Goal: Task Accomplishment & Management: Complete application form

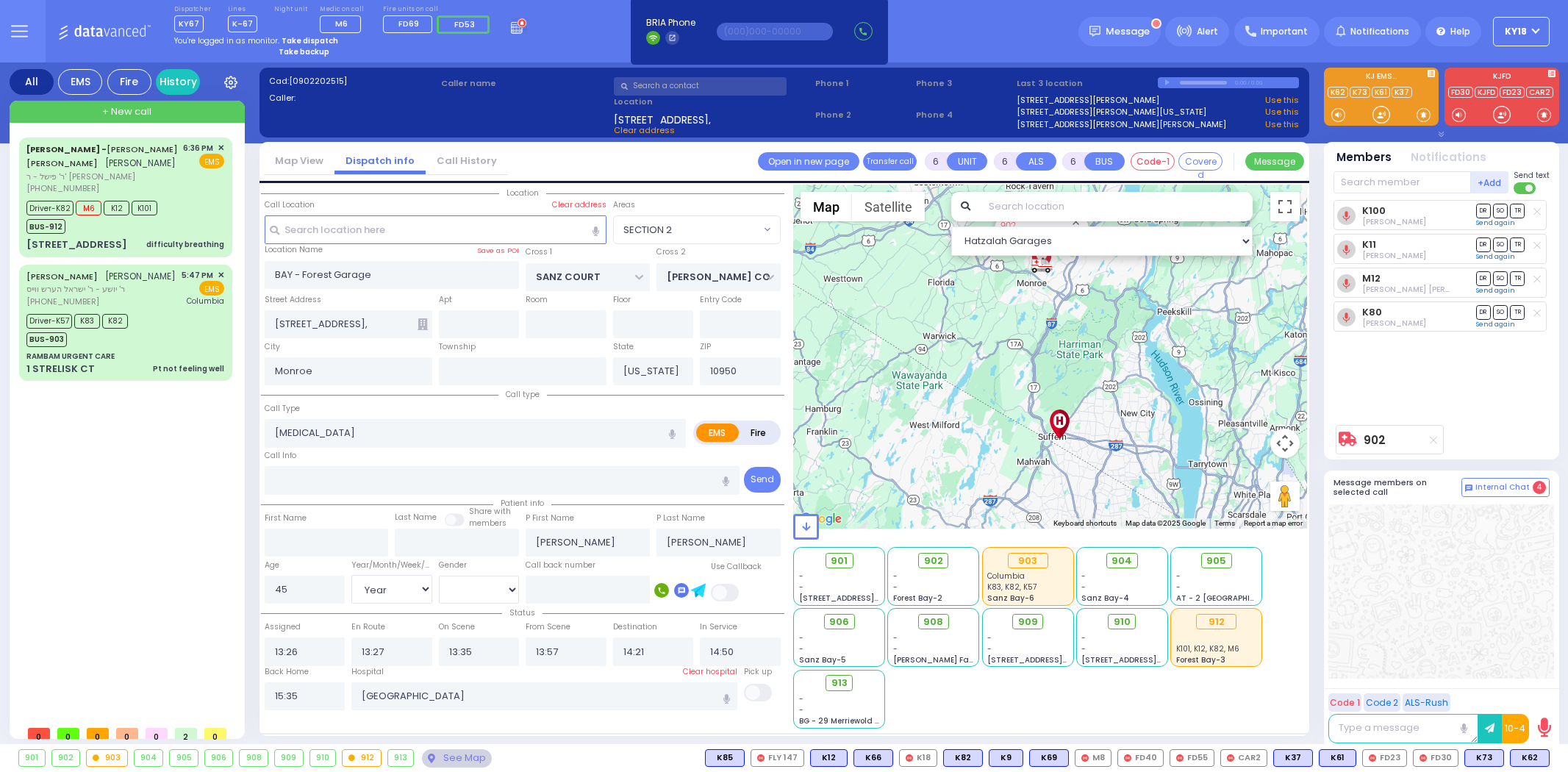
select select "SECTION 2"
select select "Year"
select select "[DEMOGRAPHIC_DATA]"
click at [511, 28] on icon at bounding box center [519, 26] width 16 height 16
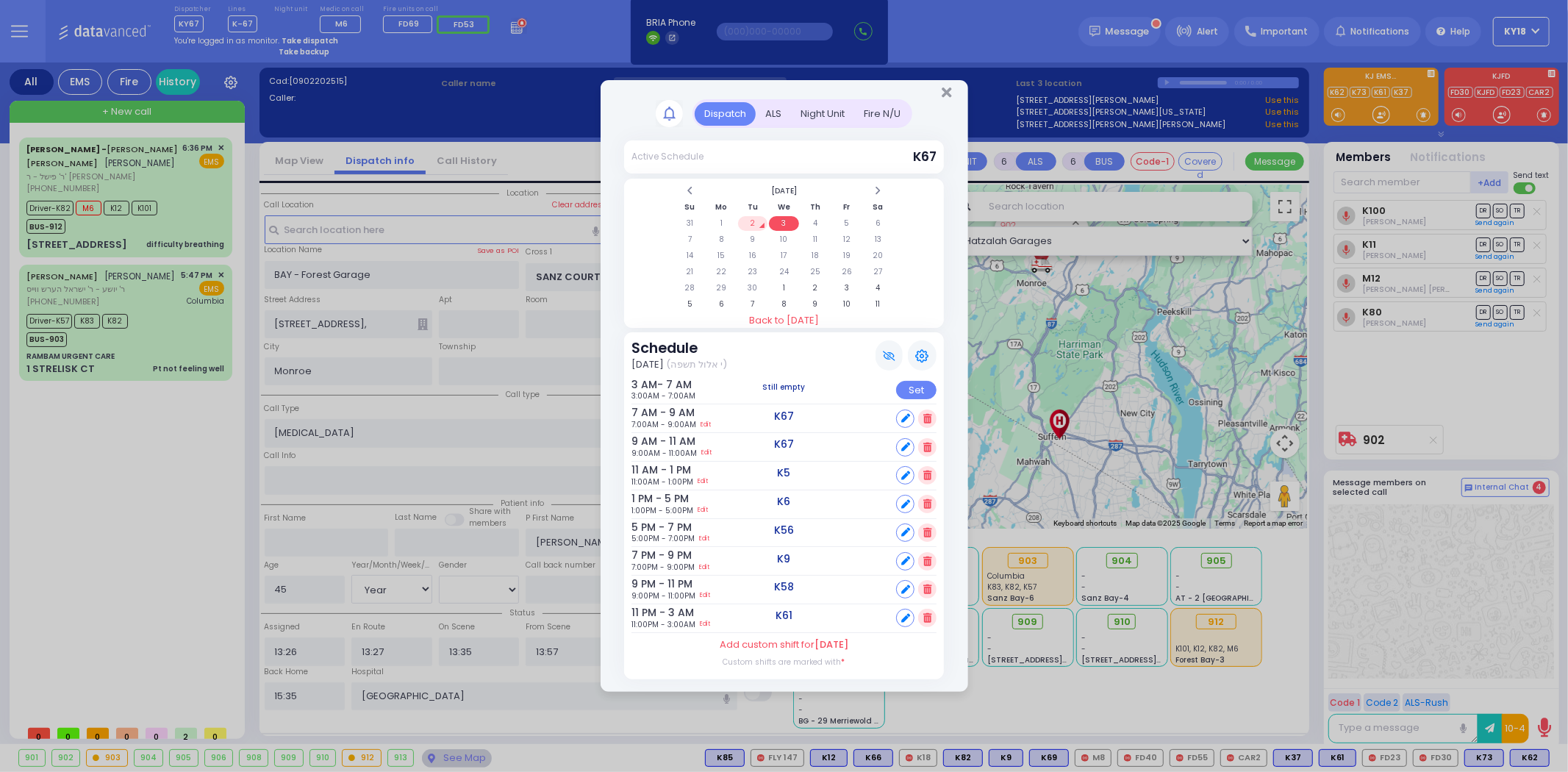
click at [823, 114] on div "Night Unit" at bounding box center [823, 114] width 63 height 24
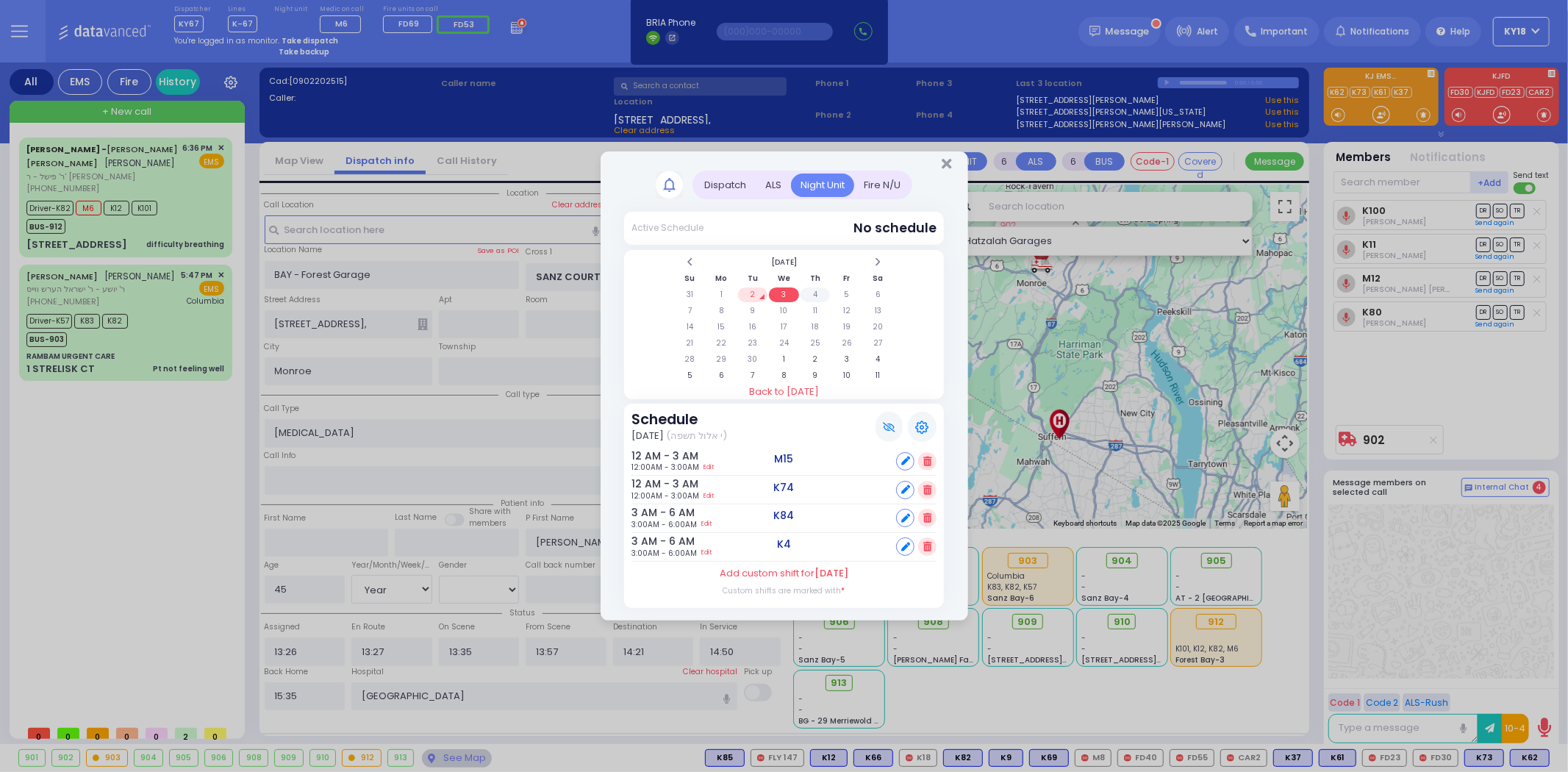
click at [817, 292] on td "4" at bounding box center [816, 295] width 30 height 15
click at [783, 299] on td "3" at bounding box center [784, 295] width 30 height 15
click at [926, 513] on icon at bounding box center [927, 517] width 8 height 10
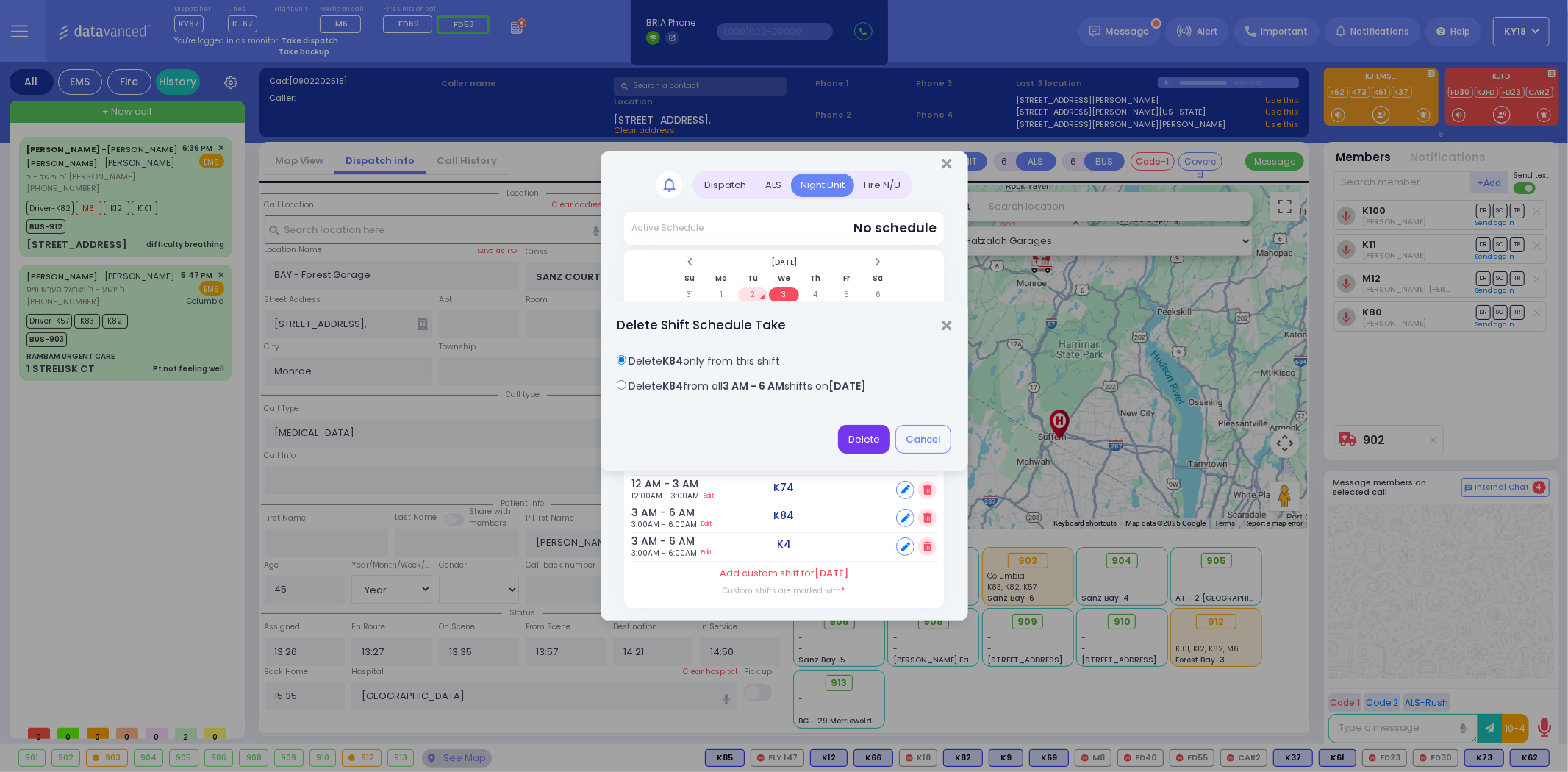
click at [865, 443] on button "Delete" at bounding box center [865, 438] width 52 height 28
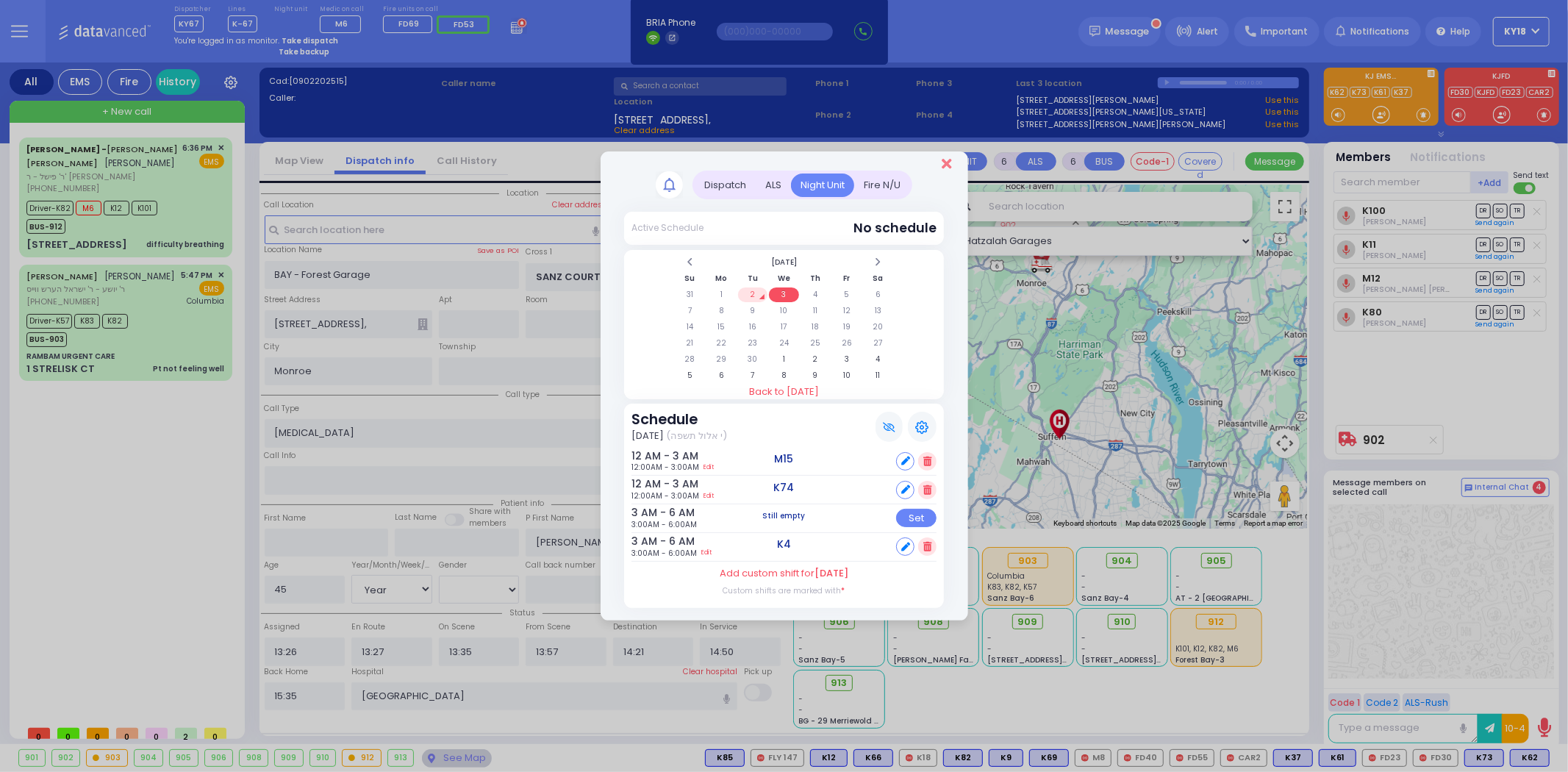
click at [945, 164] on icon "Close" at bounding box center [946, 164] width 10 height 15
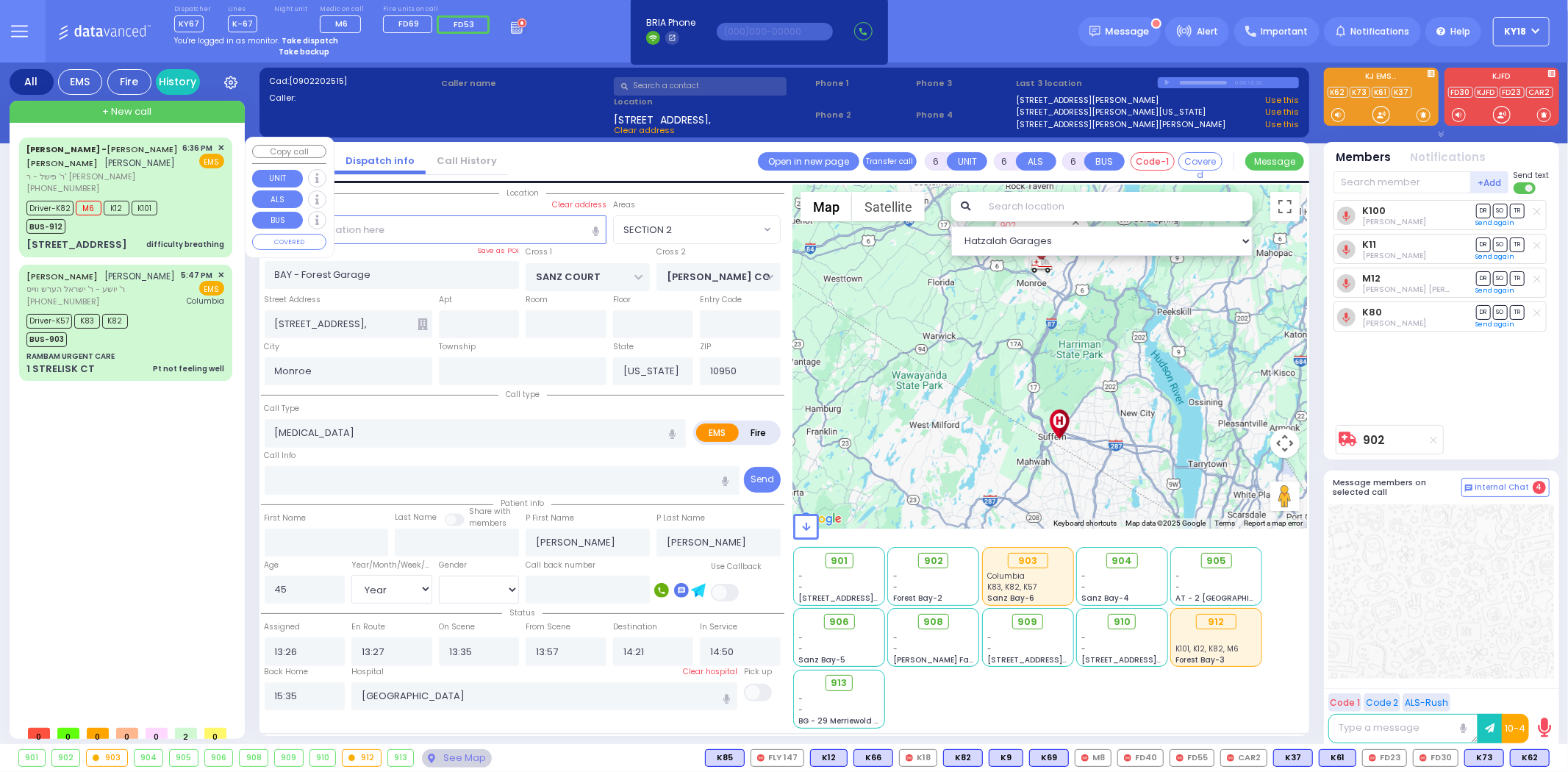
click at [126, 236] on div "[PERSON_NAME] - [PERSON_NAME] [PERSON_NAME] [PERSON_NAME] ר' פישל - ר' [PERSON_…" at bounding box center [125, 196] width 207 height 115
select select
type input "difficulty breathing"
radio input "true"
type input "[PERSON_NAME]"
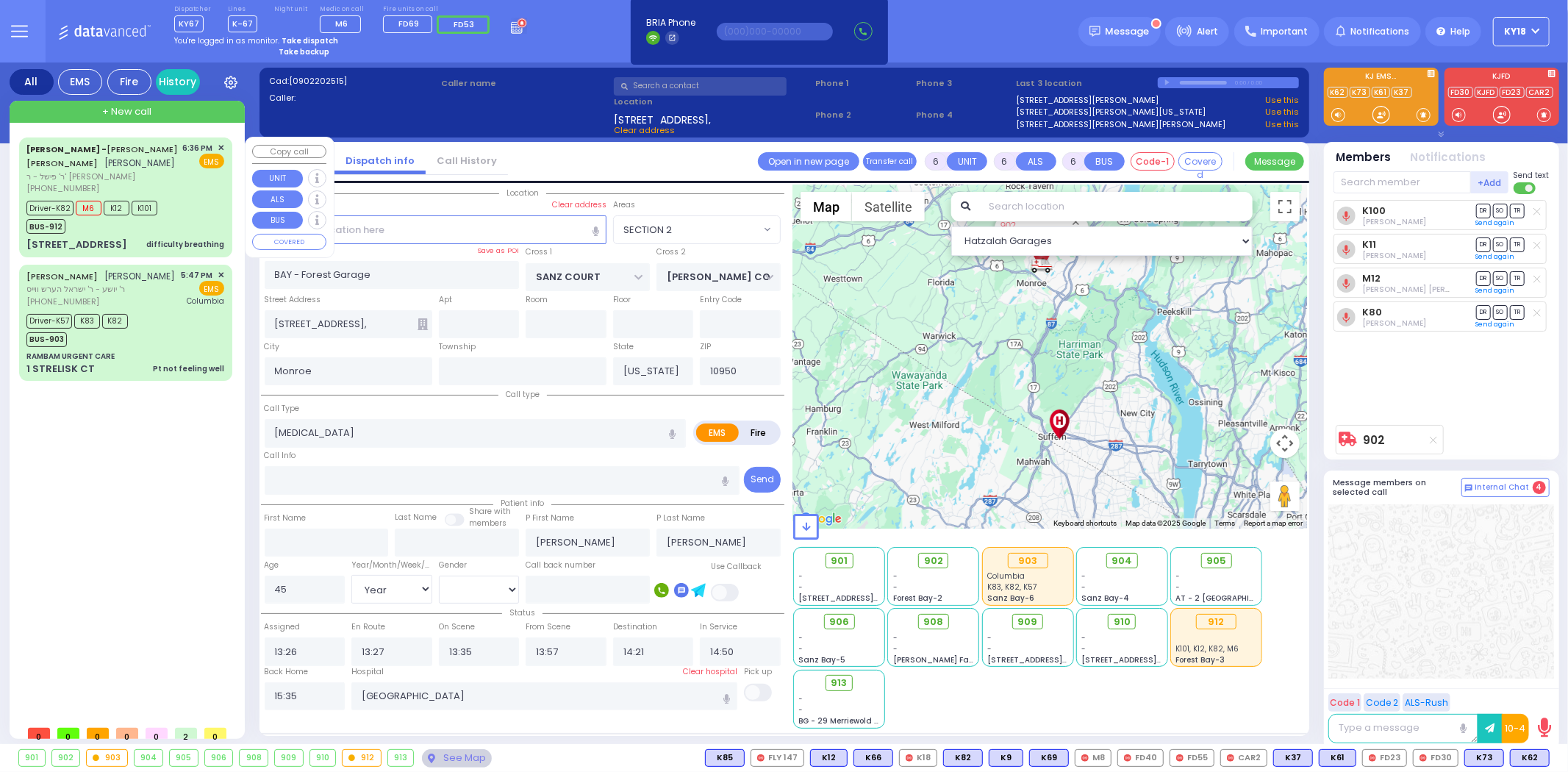
type input "[PERSON_NAME]"
type input "Bluma"
type input "[PERSON_NAME]"
type input "71"
select select "Year"
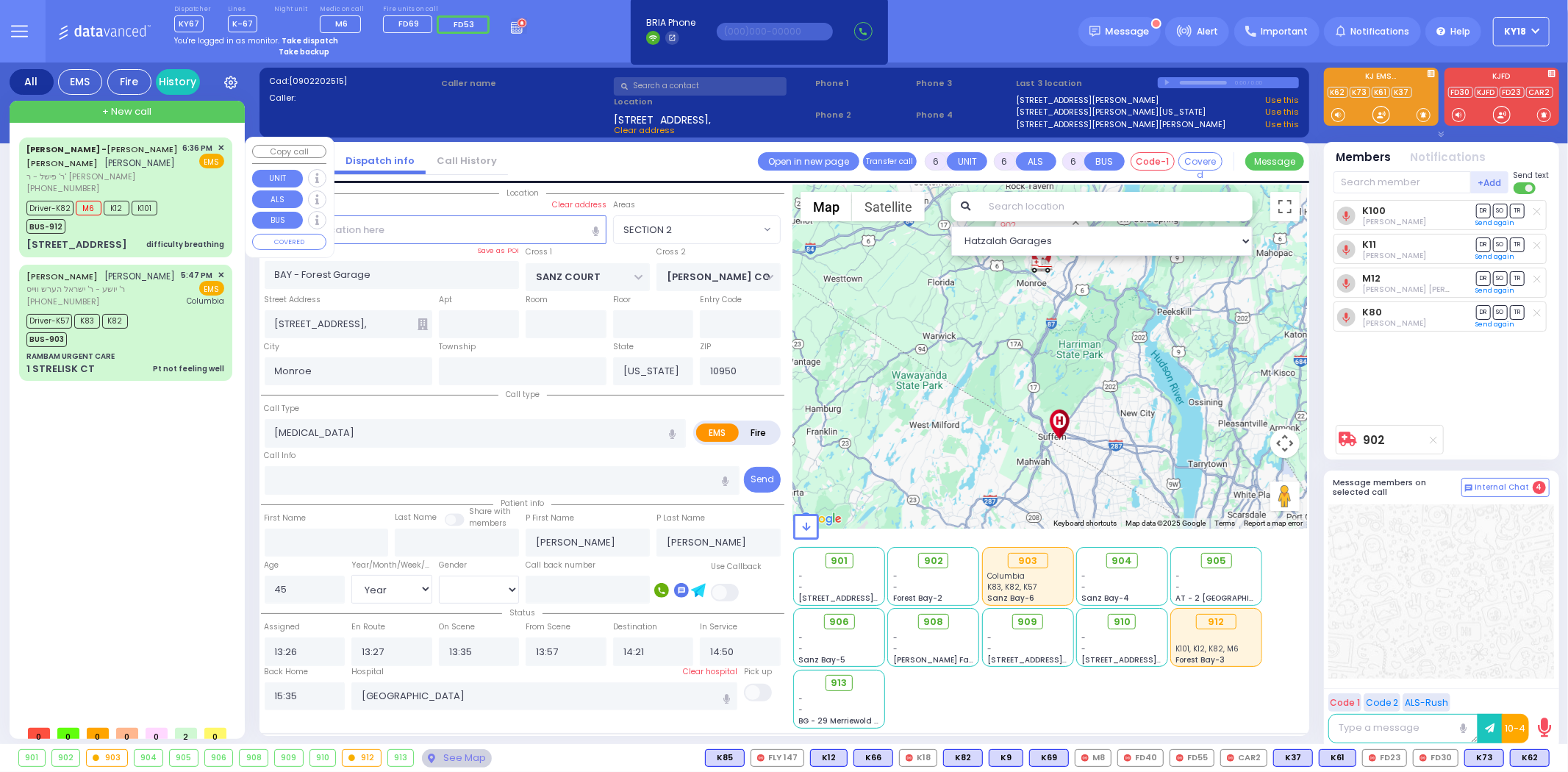
select select "[DEMOGRAPHIC_DATA]"
type input "18:36"
type input "18:39"
type input "18:41"
type input "19:00"
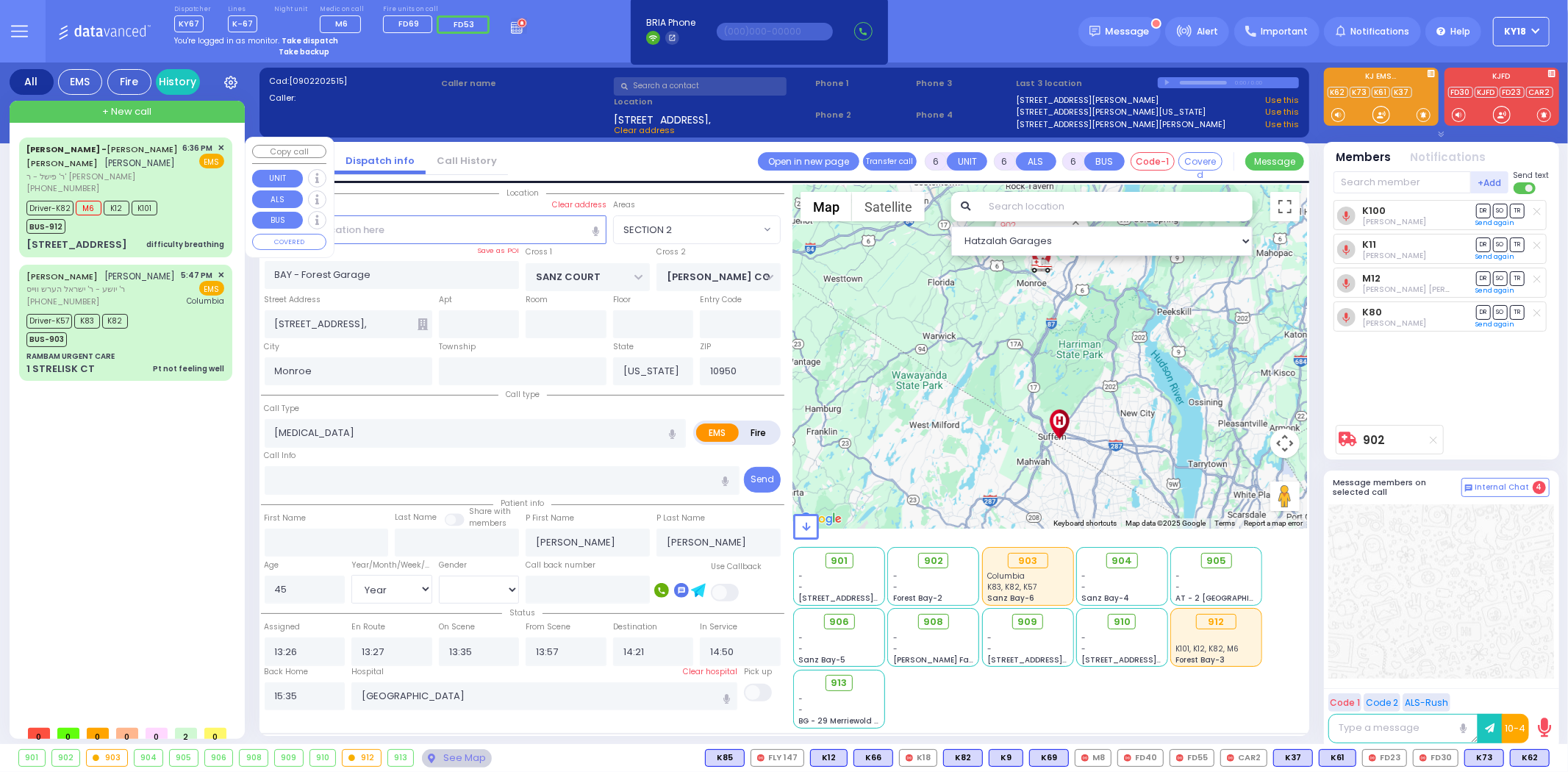
type input "19:21"
type input "19:46"
type input "[GEOGRAPHIC_DATA] [STREET_ADDRESS][GEOGRAPHIC_DATA] Suffern"
select select "Hatzalah Garages"
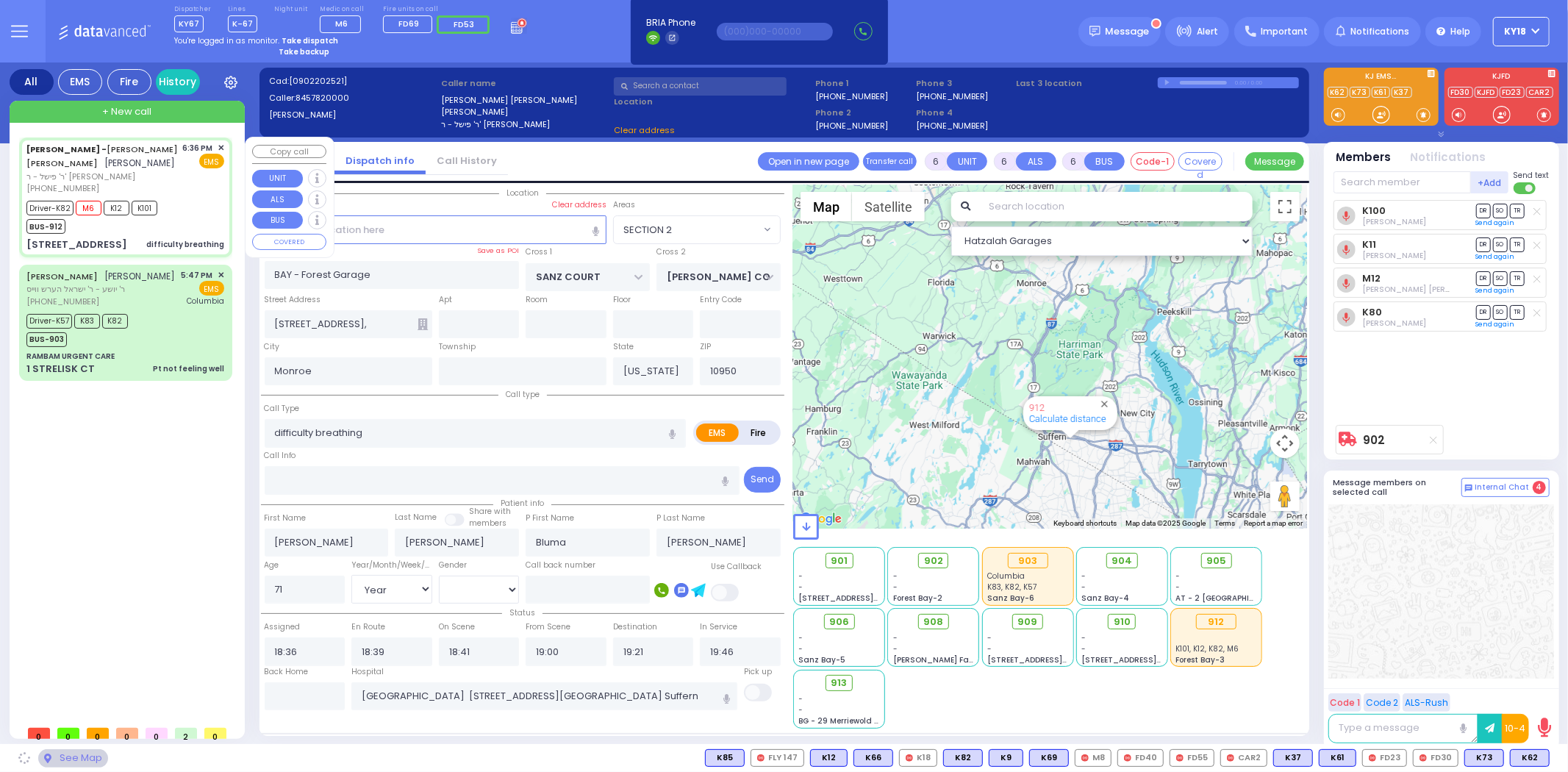
type input "[STREET_ADDRESS]"
type input "011"
type input "3"
type input "[PERSON_NAME]"
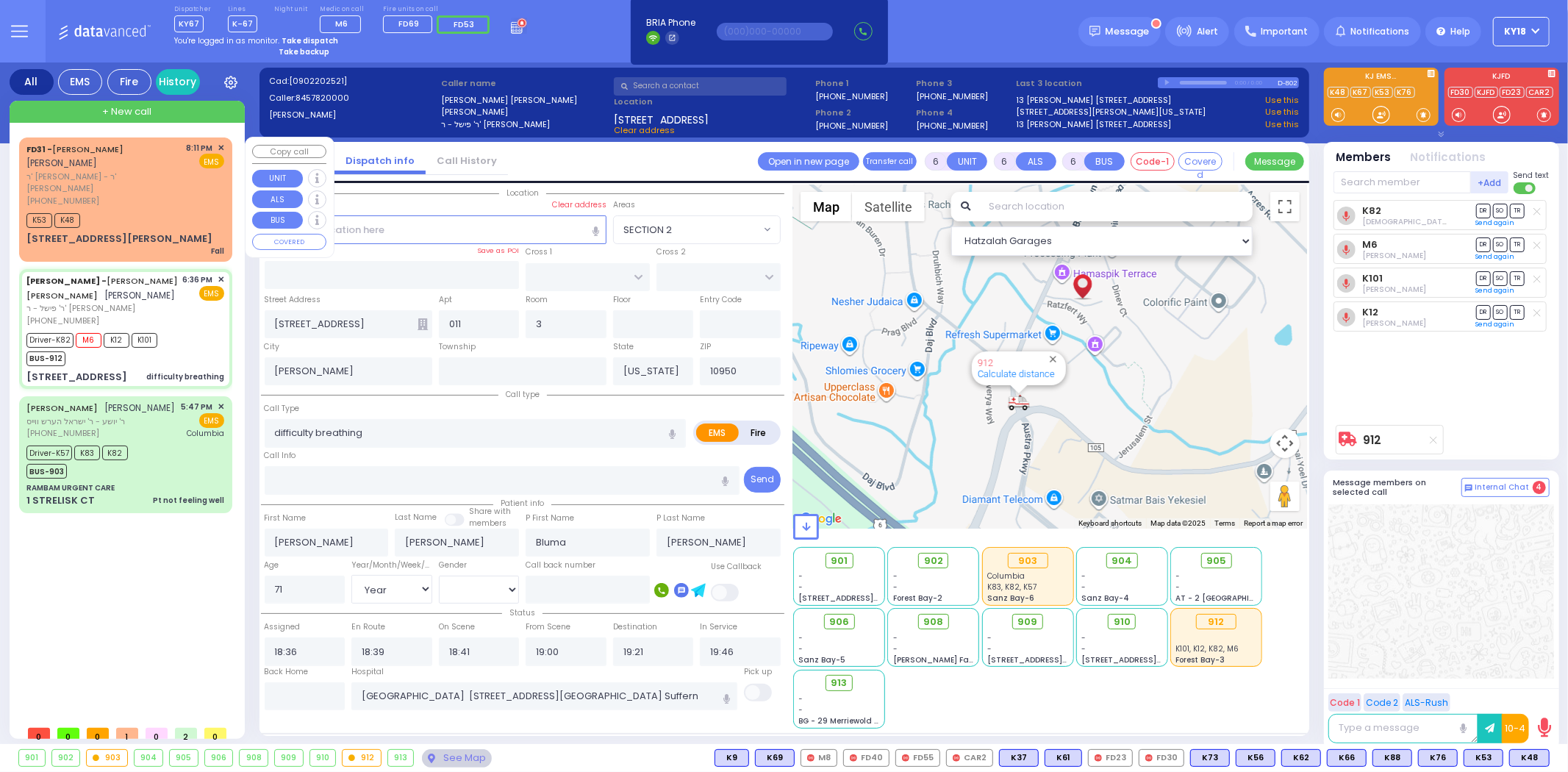
select select
radio input "true"
select select "Year"
select select "[DEMOGRAPHIC_DATA]"
type input "20:13"
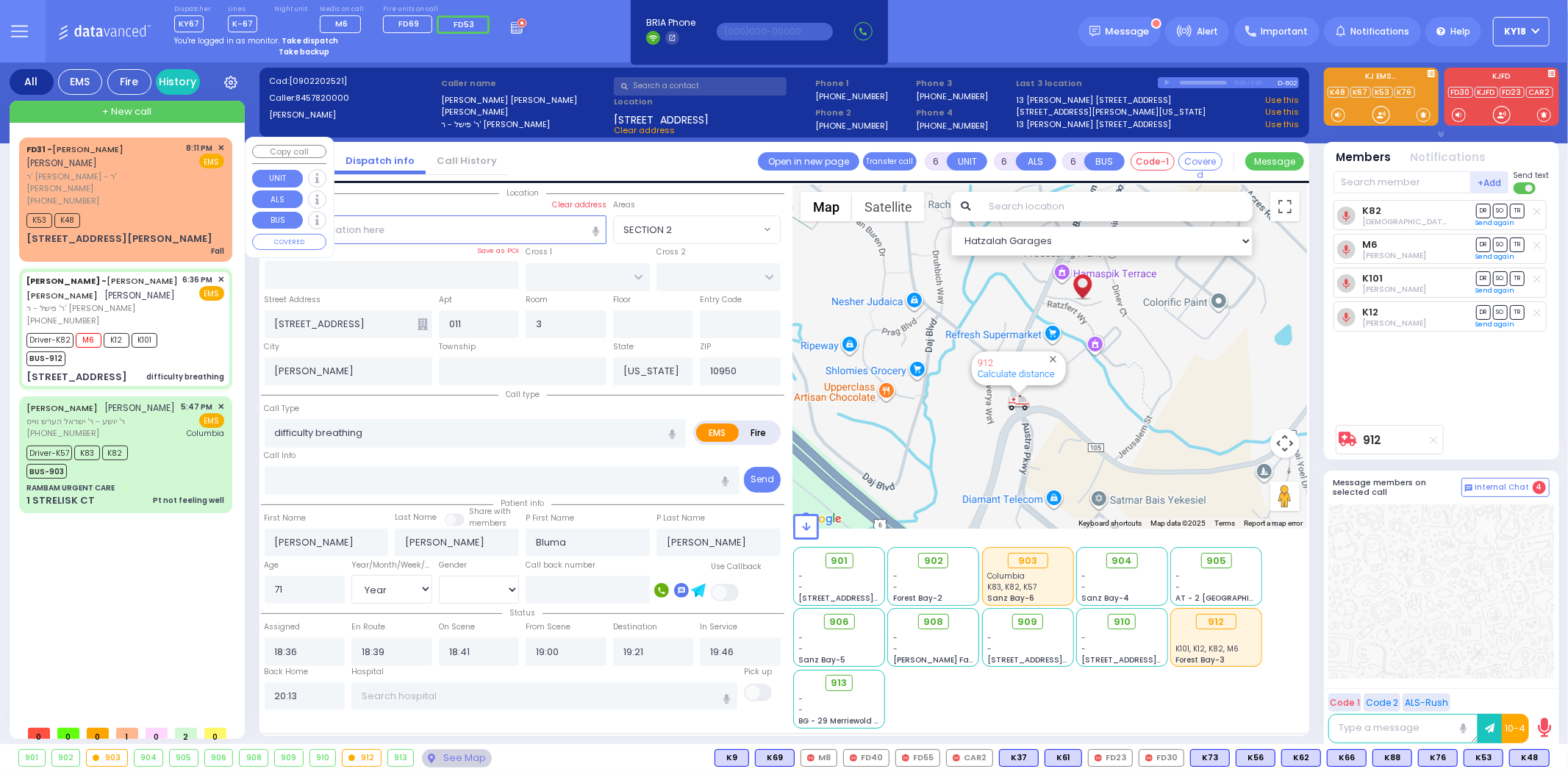
select select "Hatzalah Garages"
